Goal: Information Seeking & Learning: Learn about a topic

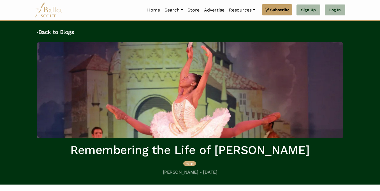
scroll to position [283, 0]
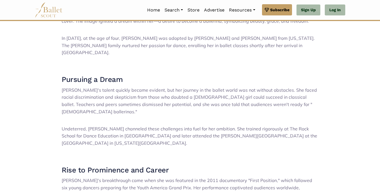
scroll to position [301, 0]
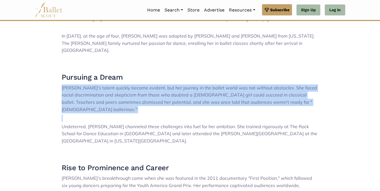
drag, startPoint x: 54, startPoint y: 80, endPoint x: 151, endPoint y: 106, distance: 100.9
copy div "[PERSON_NAME]'s talent quickly became evident, but her journey in the ballet wo…"
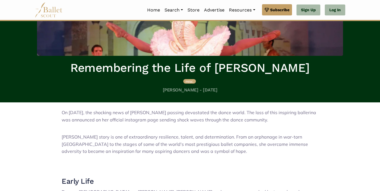
scroll to position [83, 0]
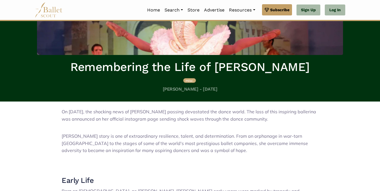
drag, startPoint x: 158, startPoint y: 92, endPoint x: 186, endPoint y: 90, distance: 28.6
click at [186, 90] on div "‹ Back to Blogs Remembering the Life of [PERSON_NAME] misc. [PERSON_NAME] - [DA…" at bounding box center [190, 19] width 315 height 156
click at [186, 90] on h5 "[PERSON_NAME] - [DATE]" at bounding box center [190, 89] width 306 height 6
drag, startPoint x: 187, startPoint y: 90, endPoint x: 151, endPoint y: 89, distance: 35.9
click at [151, 89] on h5 "[PERSON_NAME] - [DATE]" at bounding box center [190, 89] width 306 height 6
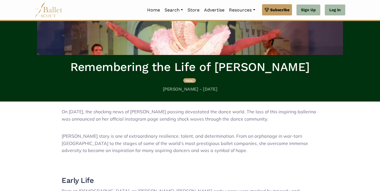
copy h5 "[PERSON_NAME]"
click at [89, 78] on div "misc." at bounding box center [190, 82] width 306 height 10
drag, startPoint x: 58, startPoint y: 72, endPoint x: 312, endPoint y: 66, distance: 254.0
click at [312, 66] on h1 "Remembering the Life of [PERSON_NAME]" at bounding box center [190, 66] width 306 height 15
copy h1 "Remembering the Life of [PERSON_NAME]"
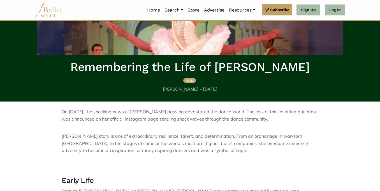
scroll to position [733, 0]
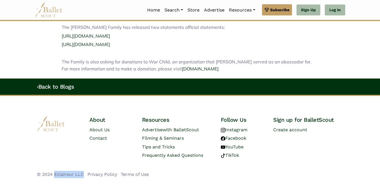
drag, startPoint x: 54, startPoint y: 168, endPoint x: 84, endPoint y: 168, distance: 29.7
click at [84, 171] on ul "© 2024 Eclaireur LLC Privacy Policy Terms of Use" at bounding box center [190, 174] width 306 height 7
copy li "Eclaireur LLC"
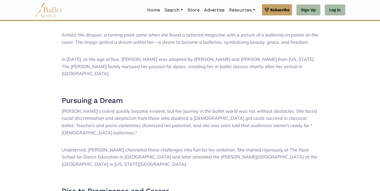
scroll to position [0, 0]
